Goal: Register for event/course

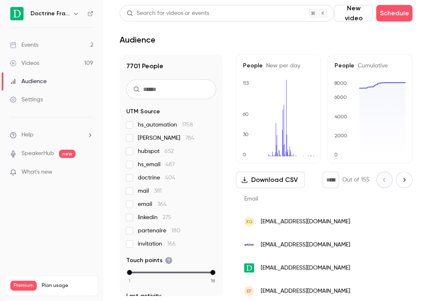
click at [75, 13] on icon "button" at bounding box center [76, 14] width 4 height 2
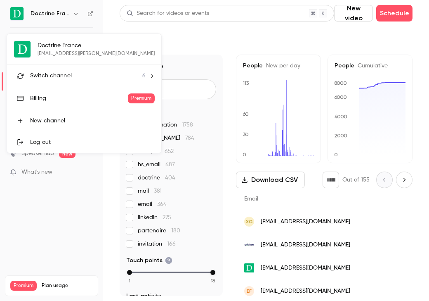
click at [71, 76] on div "Switch channel 6" at bounding box center [88, 75] width 116 height 9
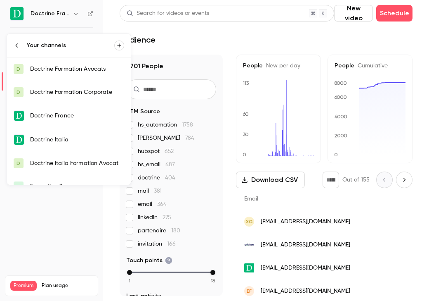
click at [90, 93] on div "Doctrine Formation Corporate" at bounding box center [77, 92] width 94 height 8
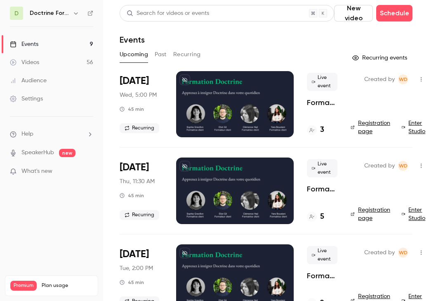
scroll to position [175, 0]
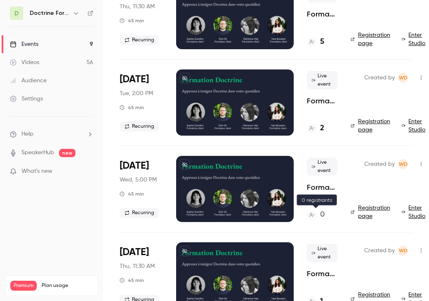
click at [320, 215] on div "0" at bounding box center [316, 214] width 18 height 11
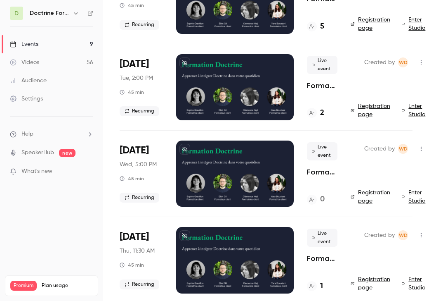
scroll to position [202, 0]
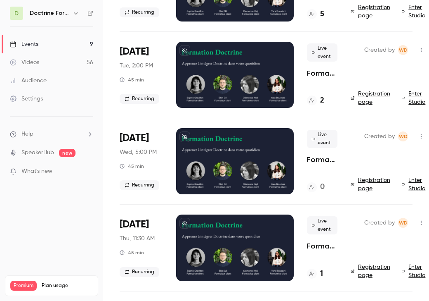
click at [361, 185] on link "Registration page" at bounding box center [371, 184] width 41 height 17
click at [367, 182] on link "Registration page" at bounding box center [371, 184] width 41 height 17
click at [373, 185] on link "Registration page" at bounding box center [371, 184] width 41 height 17
click at [360, 187] on link "Registration page" at bounding box center [371, 184] width 41 height 17
click at [364, 188] on link "Registration page" at bounding box center [371, 184] width 41 height 17
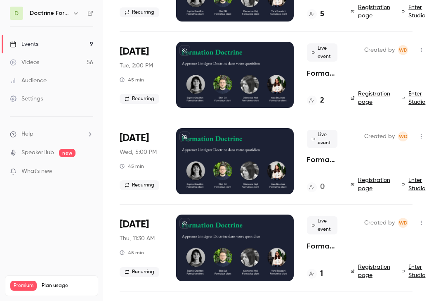
click at [370, 182] on link "Registration page" at bounding box center [371, 184] width 41 height 17
click at [362, 186] on link "Registration page" at bounding box center [371, 184] width 41 height 17
